Goal: Use online tool/utility: Utilize a website feature to perform a specific function

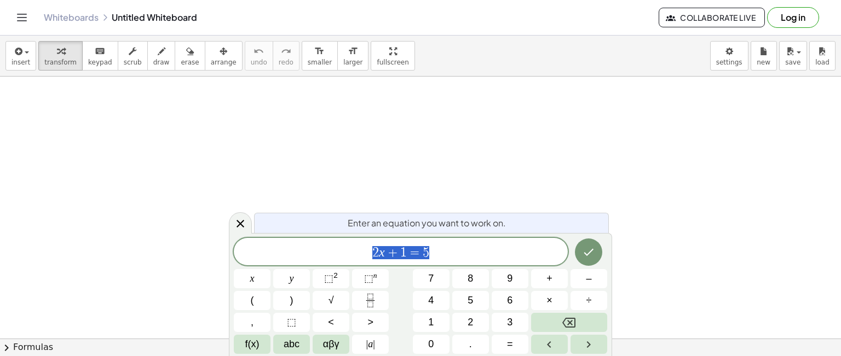
click at [468, 247] on span "2 x + 1 = 5" at bounding box center [401, 252] width 334 height 15
click at [590, 244] on button "Done" at bounding box center [588, 250] width 27 height 27
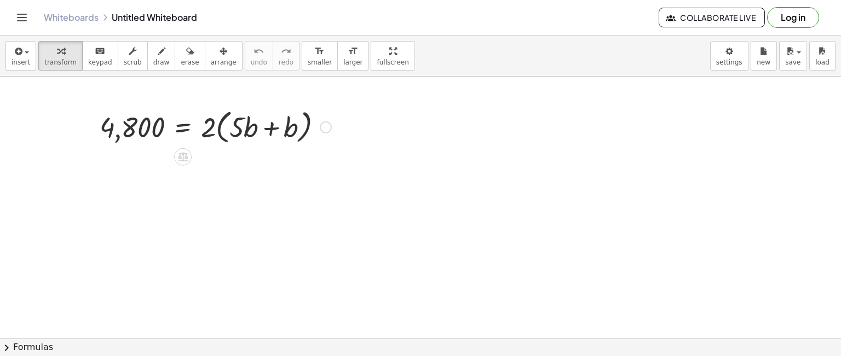
click at [273, 129] on div at bounding box center [215, 127] width 242 height 42
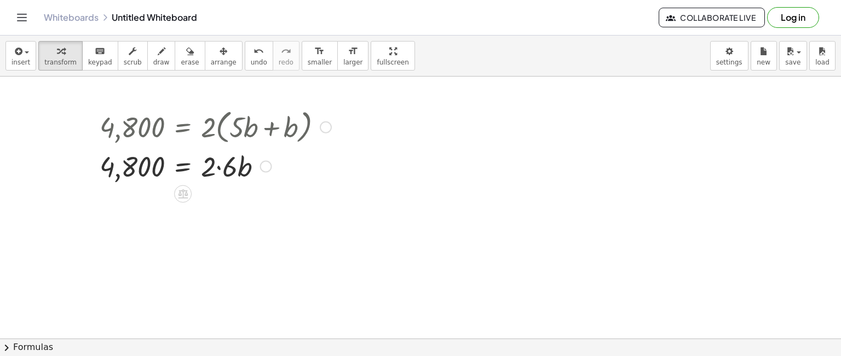
click at [221, 166] on div at bounding box center [215, 165] width 242 height 37
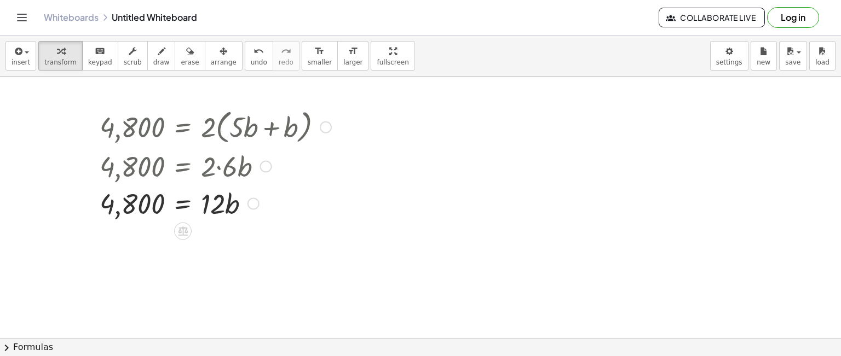
click at [231, 198] on div at bounding box center [215, 202] width 242 height 37
drag, startPoint x: 217, startPoint y: 204, endPoint x: 136, endPoint y: 229, distance: 85.5
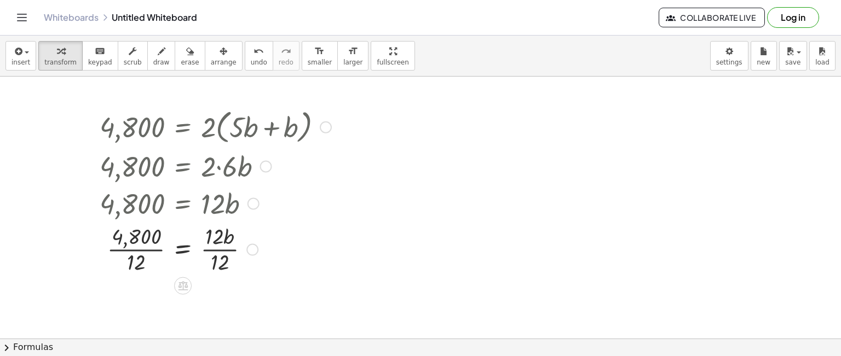
click at [136, 266] on div at bounding box center [215, 248] width 242 height 55
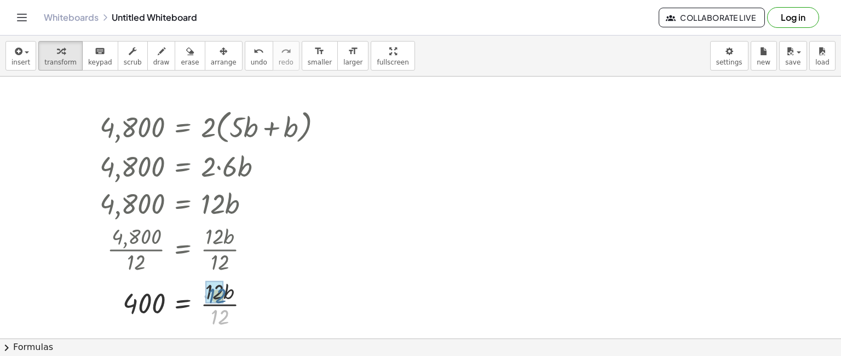
drag, startPoint x: 215, startPoint y: 321, endPoint x: 208, endPoint y: 299, distance: 22.7
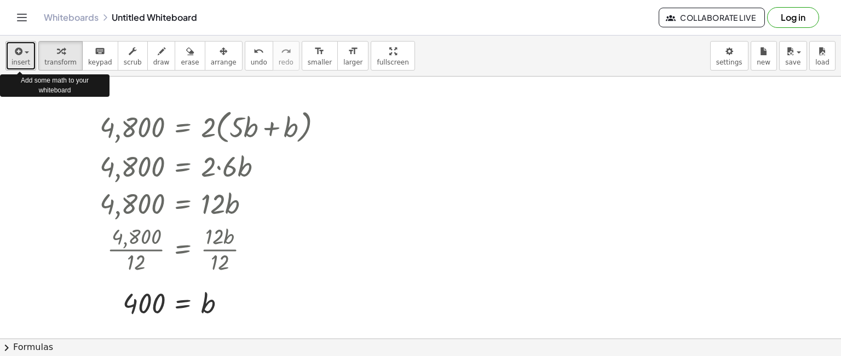
click at [25, 49] on div "button" at bounding box center [20, 50] width 19 height 13
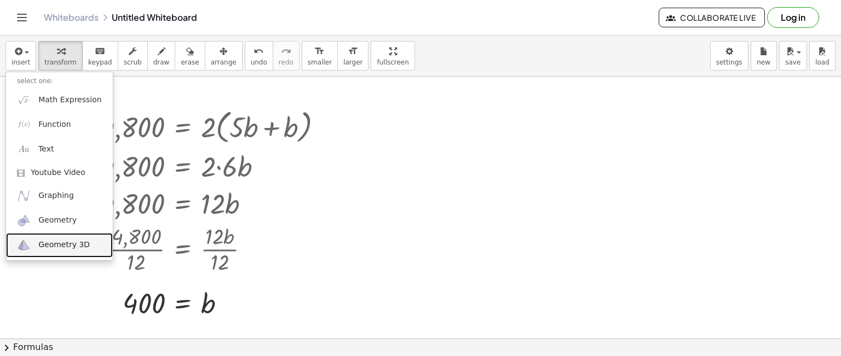
click at [63, 234] on link "Geometry 3D" at bounding box center [59, 245] width 107 height 25
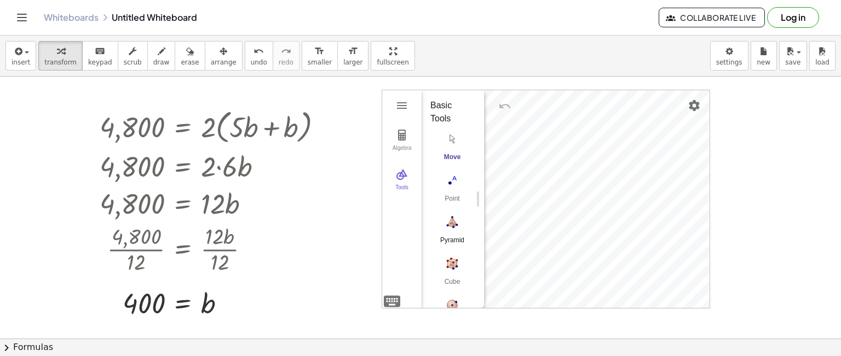
click at [457, 217] on img "Pyramid. Select a polygon for bottom, then select top point" at bounding box center [452, 222] width 44 height 18
click at [558, 221] on div "Algebra Tools GeoGebra 3D Calculator Basic Tools Move Point Pyramid Cube Sphere…" at bounding box center [545, 199] width 327 height 218
click at [447, 226] on img "Pyramid. Select a polygon for bottom, then select top point" at bounding box center [452, 222] width 44 height 18
click at [460, 281] on img "Move. Drag or select object" at bounding box center [456, 288] width 26 height 26
click at [453, 223] on img "Pyramid. Select a polygon for bottom, then select top point" at bounding box center [452, 222] width 44 height 18
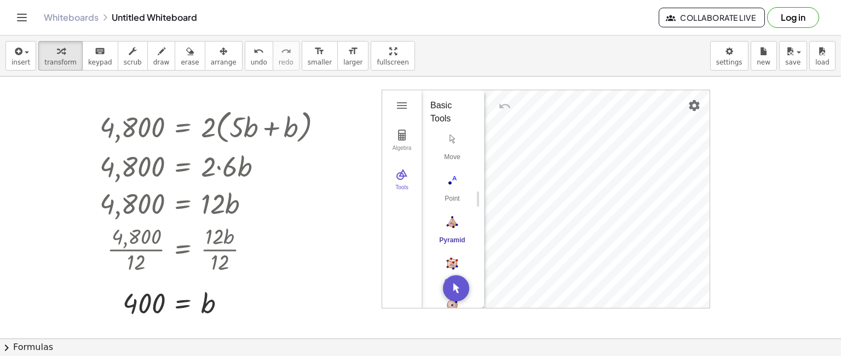
click at [489, 198] on div "Algebra Tools GeoGebra 3D Calculator Basic Tools Move Point Pyramid Cube Sphere…" at bounding box center [545, 199] width 327 height 218
click at [508, 105] on img "Undo" at bounding box center [504, 106] width 13 height 13
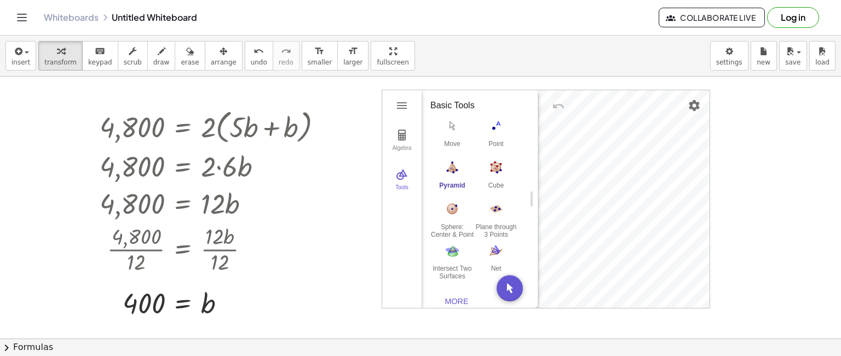
drag, startPoint x: 480, startPoint y: 218, endPoint x: 582, endPoint y: 231, distance: 102.7
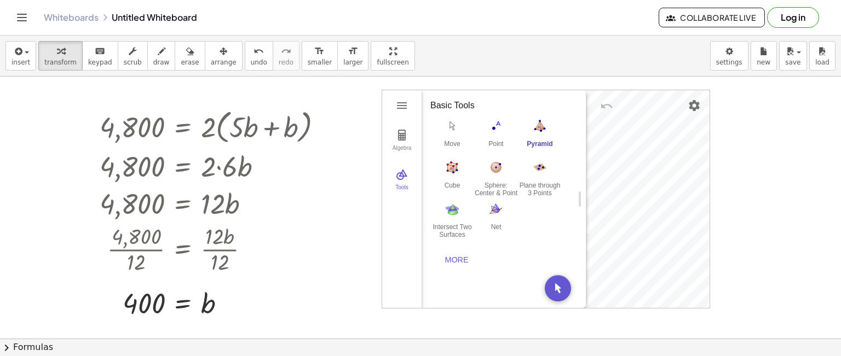
click at [543, 130] on img "Pyramid. Select a polygon for bottom, then select top point" at bounding box center [540, 126] width 44 height 18
click at [543, 143] on div "Pyramid" at bounding box center [540, 147] width 44 height 15
click at [455, 212] on img "Intersect Two Surfaces. Select two surfaces" at bounding box center [452, 209] width 44 height 18
click at [540, 132] on img "Pyramid. Select a polygon for bottom, then select top point" at bounding box center [540, 126] width 44 height 18
click at [405, 172] on img "3D Calculator" at bounding box center [401, 174] width 13 height 13
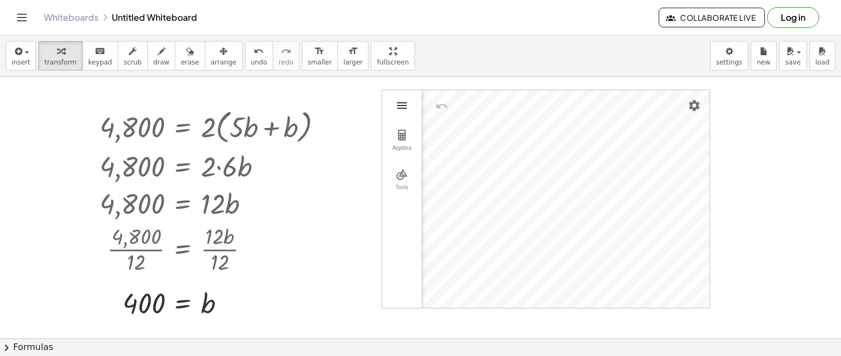
click at [401, 107] on img "3D Calculator" at bounding box center [401, 105] width 13 height 13
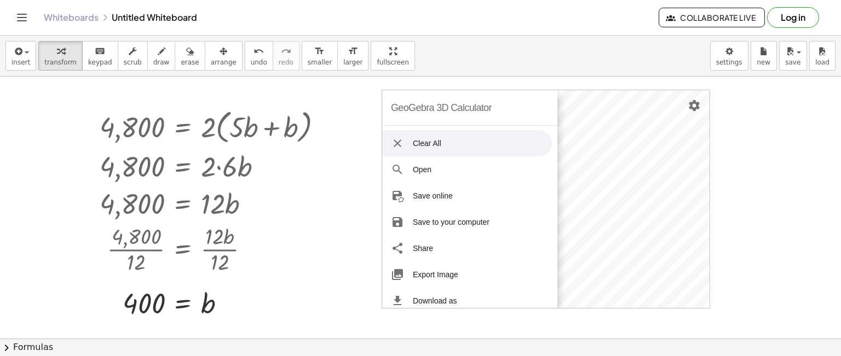
click at [418, 136] on li "Clear All" at bounding box center [467, 143] width 170 height 26
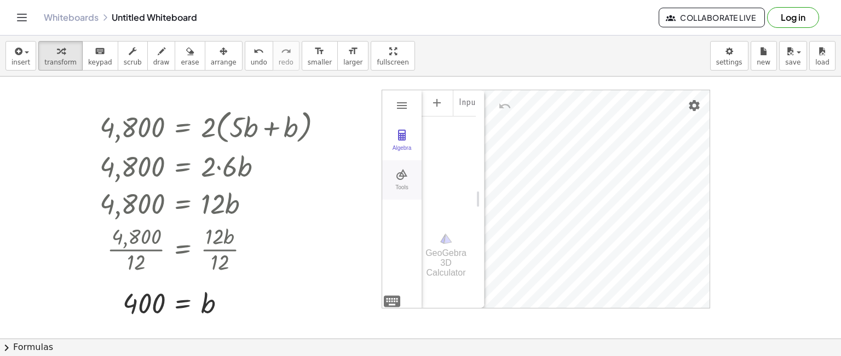
click at [403, 171] on img "3D Calculator" at bounding box center [401, 174] width 13 height 13
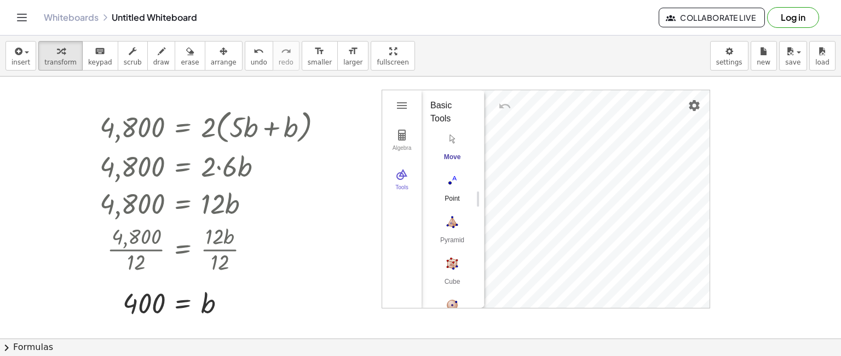
click at [450, 175] on img "Point. Select position or line, function, or curve" at bounding box center [452, 181] width 44 height 18
click at [454, 277] on img "Move. Drag or select object" at bounding box center [456, 288] width 26 height 26
click at [454, 227] on img "Pyramid. Select a polygon for bottom, then select top point" at bounding box center [452, 222] width 44 height 18
click at [551, 210] on div "Algebra Tools Input… GeoGebra 3D Calculator Basic Tools Move Point Pyramid Cube…" at bounding box center [545, 199] width 327 height 218
drag, startPoint x: 455, startPoint y: 222, endPoint x: 484, endPoint y: 205, distance: 33.1
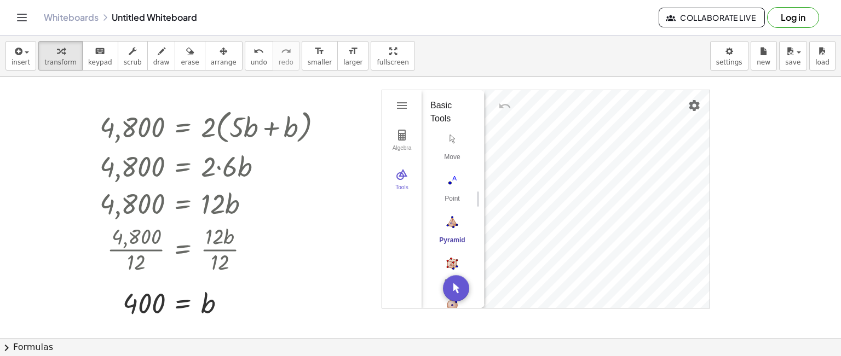
click at [474, 217] on div "Basic Tools Move Point Pyramid Cube Sphere: Center & Point Plane through 3 Poin…" at bounding box center [448, 199] width 54 height 218
click at [517, 150] on div "Algebra Tools Input… GeoGebra 3D Calculator Basic Tools Move Point Pyramid Cube…" at bounding box center [545, 199] width 327 height 218
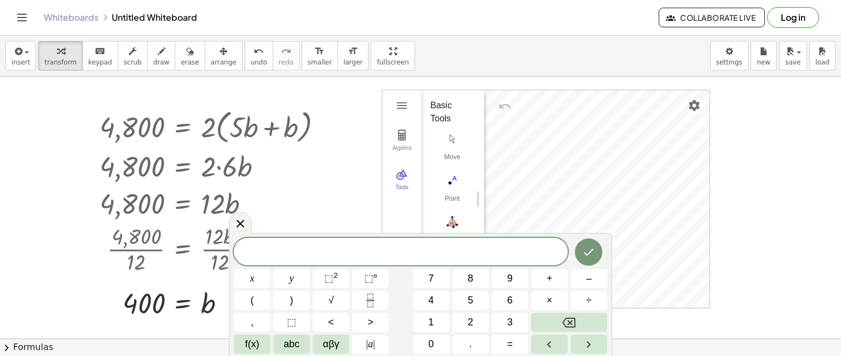
click at [381, 258] on span "​" at bounding box center [401, 252] width 334 height 15
click at [511, 105] on button "Undo" at bounding box center [505, 106] width 20 height 20
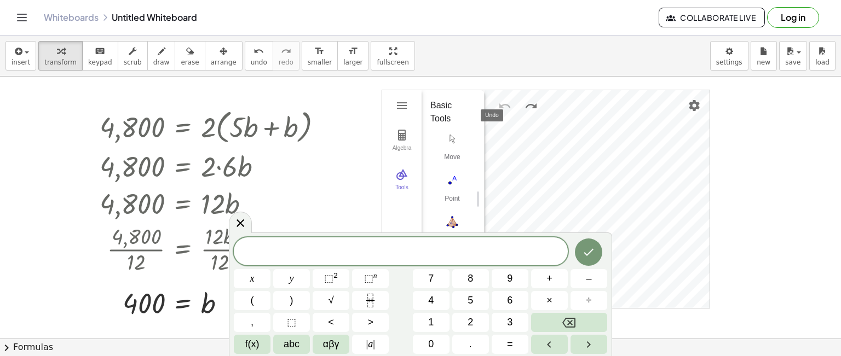
click at [511, 105] on button "Undo" at bounding box center [505, 106] width 20 height 20
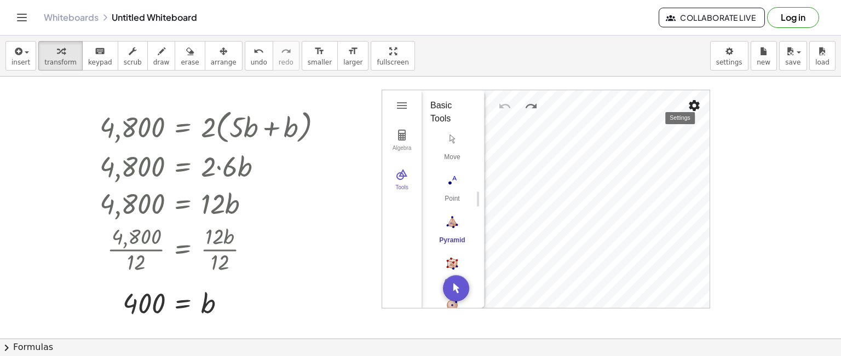
click at [695, 100] on img "Settings" at bounding box center [693, 105] width 13 height 13
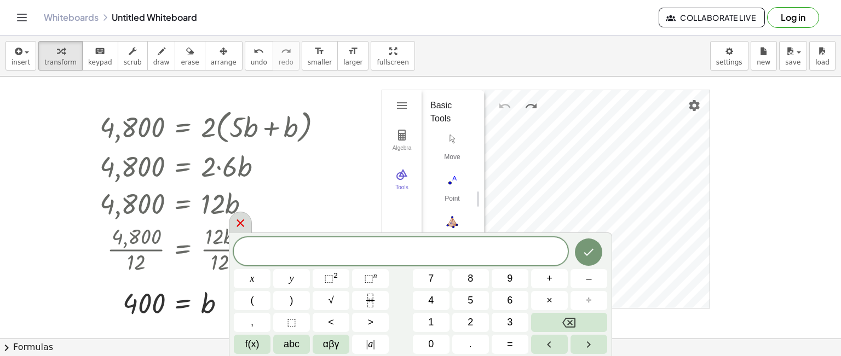
click at [241, 220] on icon at bounding box center [240, 223] width 13 height 13
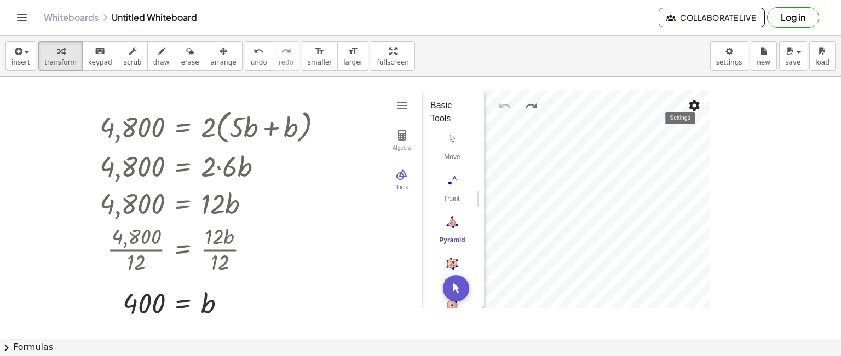
click at [692, 101] on img "Settings" at bounding box center [693, 105] width 13 height 13
